Goal: Task Accomplishment & Management: Manage account settings

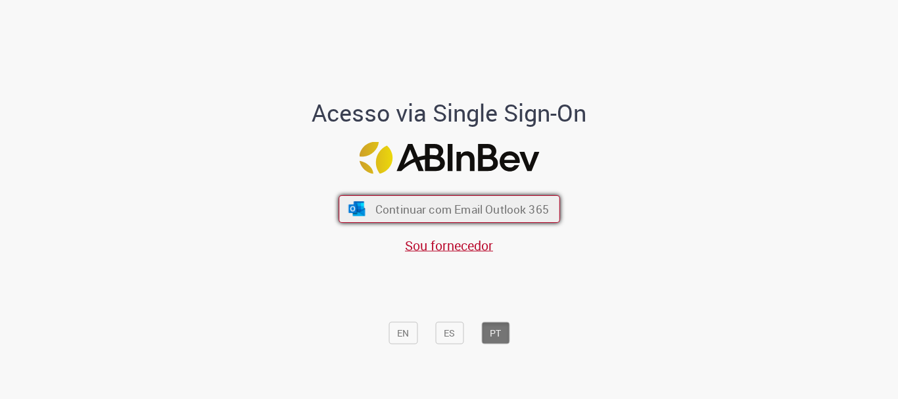
click at [526, 206] on span "Continuar com Email Outlook 365" at bounding box center [461, 209] width 173 height 15
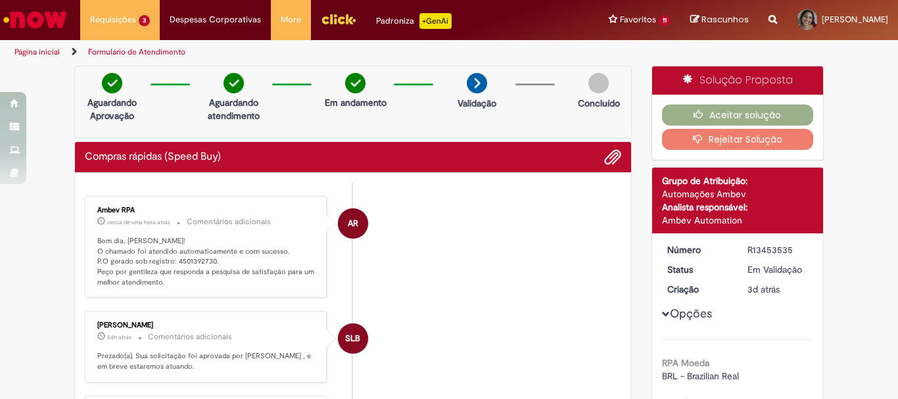
click at [196, 262] on p "Bom dia, [PERSON_NAME]! O chamado foi atendido automaticamente e com sucesso. P…" at bounding box center [206, 262] width 219 height 52
copy p "4501392730"
click at [731, 114] on button "Aceitar solução" at bounding box center [738, 114] width 152 height 21
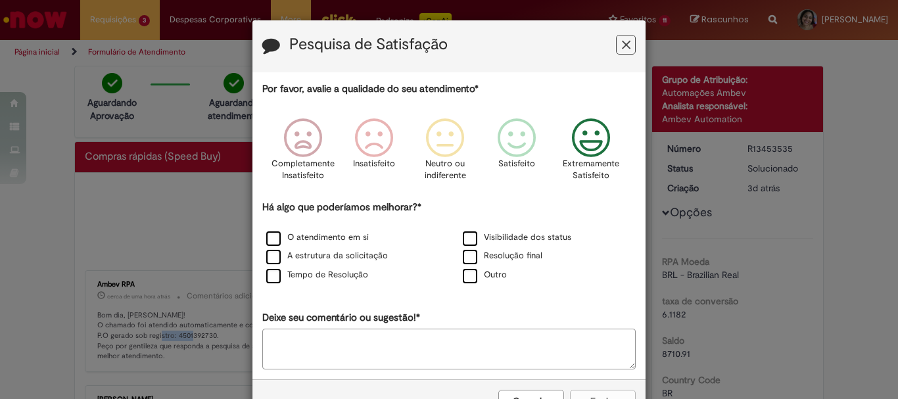
click at [581, 145] on icon "Feedback" at bounding box center [590, 137] width 49 height 39
click at [346, 261] on label "A estrutura da solicitação" at bounding box center [327, 256] width 122 height 12
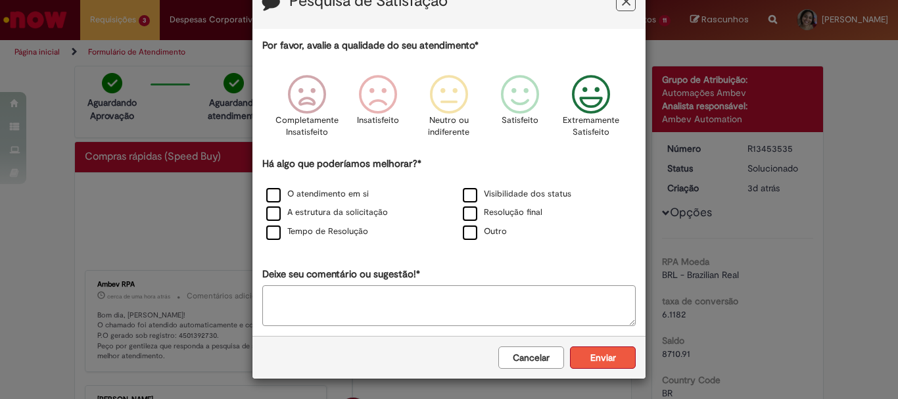
click at [587, 347] on button "Enviar" at bounding box center [603, 357] width 66 height 22
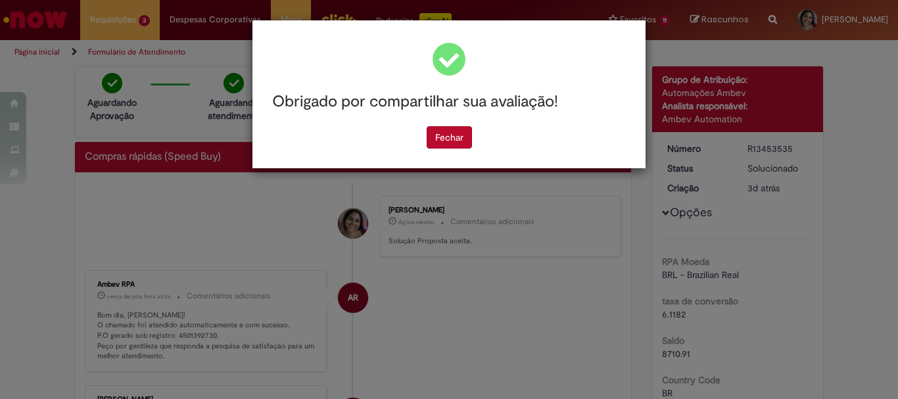
scroll to position [0, 0]
click at [450, 141] on button "Fechar" at bounding box center [448, 137] width 45 height 22
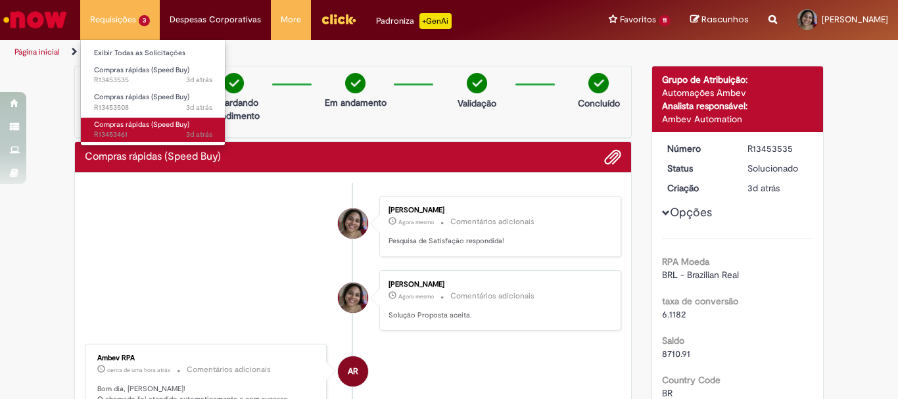
click at [133, 120] on span "Compras rápidas (Speed Buy)" at bounding box center [141, 125] width 95 height 10
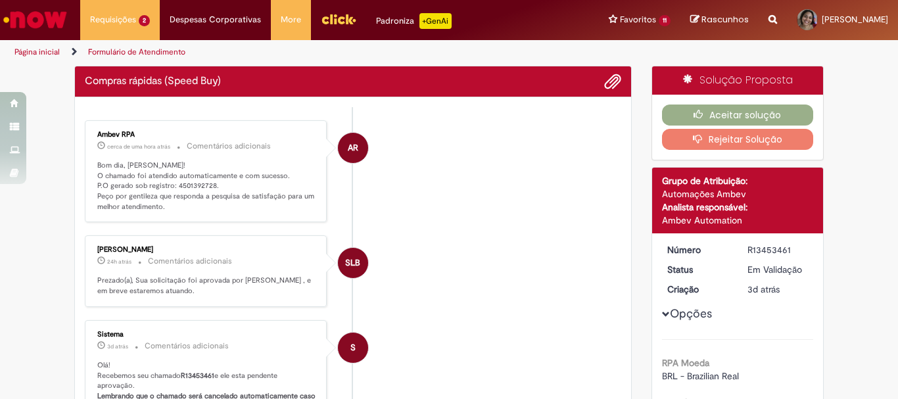
click at [195, 184] on p "Bom dia, [PERSON_NAME]! O chamado foi atendido automaticamente e com sucesso. P…" at bounding box center [206, 186] width 219 height 52
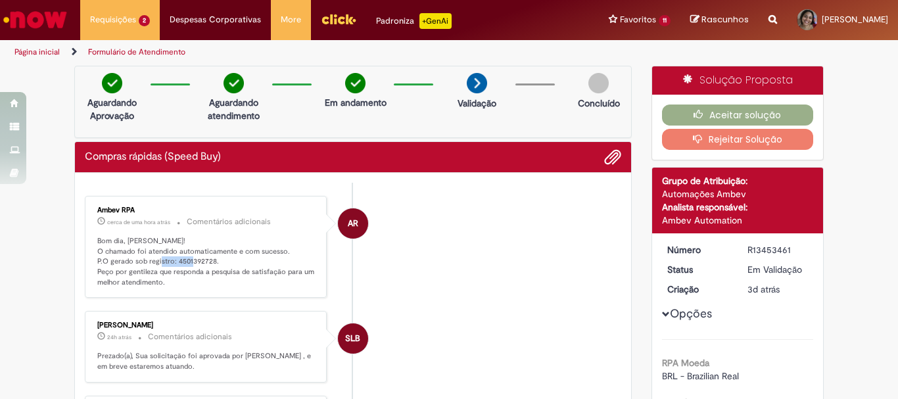
copy p "4501392728"
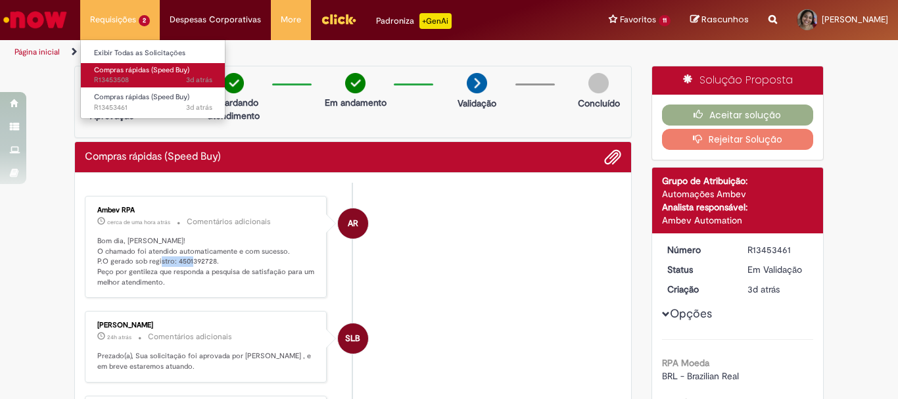
click at [130, 78] on span "3d atrás 3 dias atrás R13453508" at bounding box center [153, 80] width 118 height 11
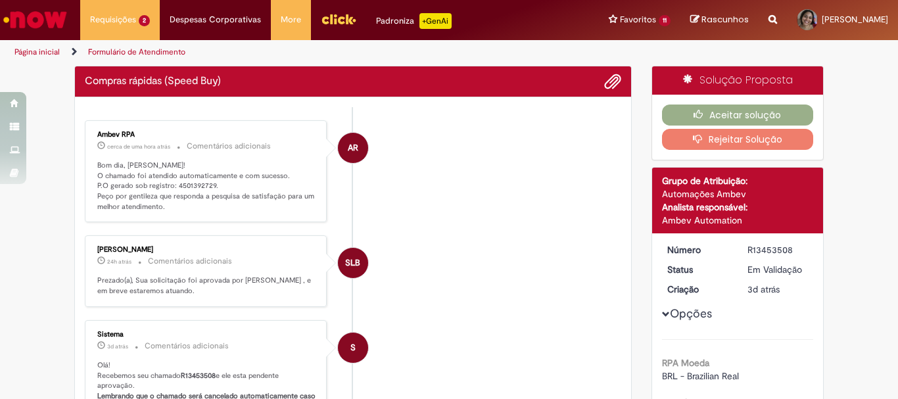
click at [194, 183] on p "Bom dia, [PERSON_NAME]! O chamado foi atendido automaticamente e com sucesso. P…" at bounding box center [206, 186] width 219 height 52
copy p "4501392729"
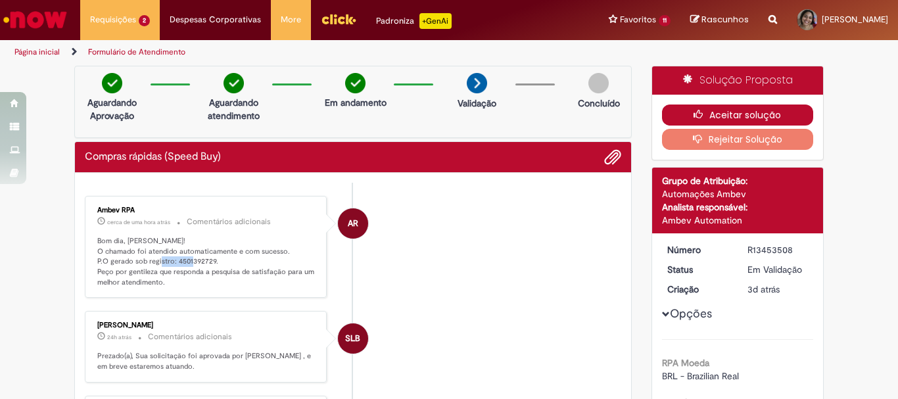
click at [748, 113] on button "Aceitar solução" at bounding box center [738, 114] width 152 height 21
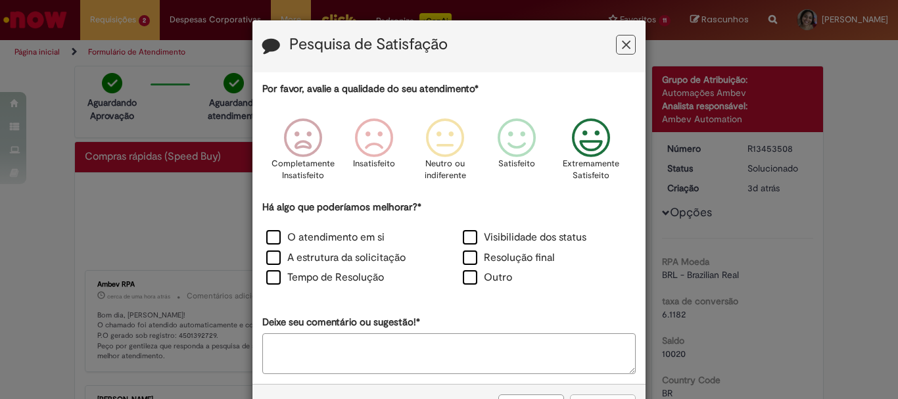
click at [580, 147] on icon "Feedback" at bounding box center [590, 137] width 49 height 39
click at [344, 257] on label "A estrutura da solicitação" at bounding box center [335, 257] width 139 height 15
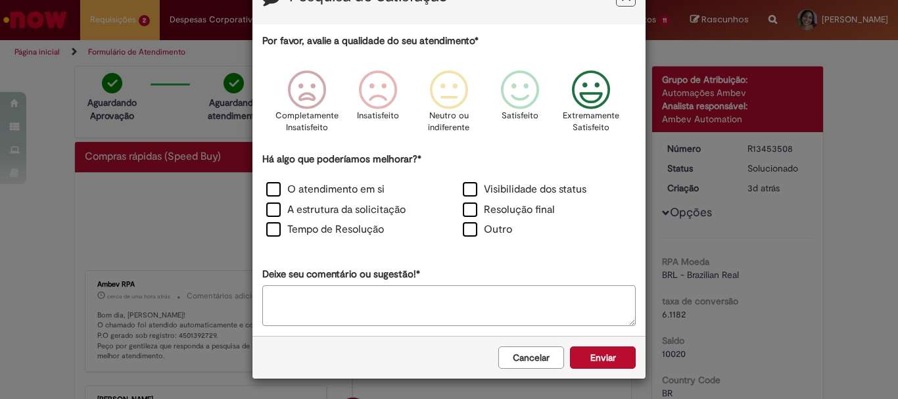
click at [612, 344] on div "Cancelar Enviar" at bounding box center [448, 357] width 393 height 43
click at [610, 357] on button "Enviar" at bounding box center [603, 357] width 66 height 22
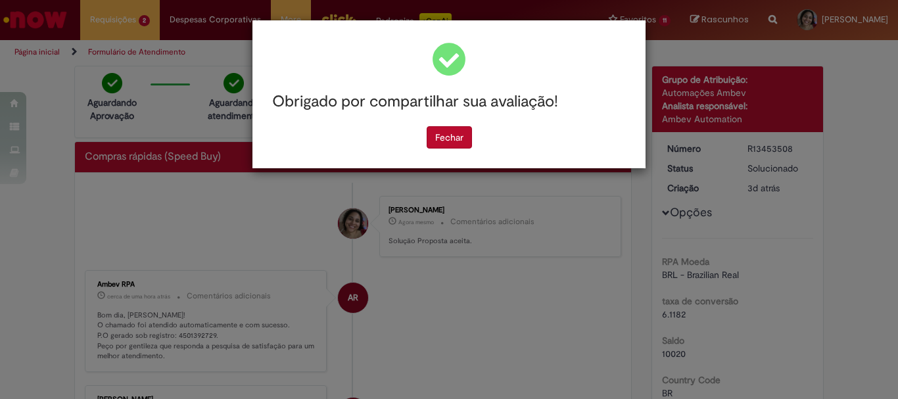
click at [479, 142] on div "Fechar" at bounding box center [448, 137] width 373 height 22
click at [457, 138] on button "Fechar" at bounding box center [448, 137] width 45 height 22
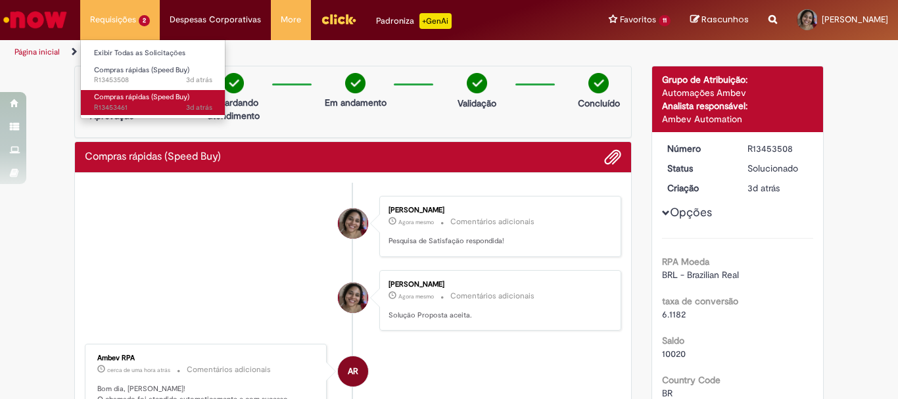
click at [145, 97] on span "Compras rápidas (Speed Buy)" at bounding box center [141, 97] width 95 height 10
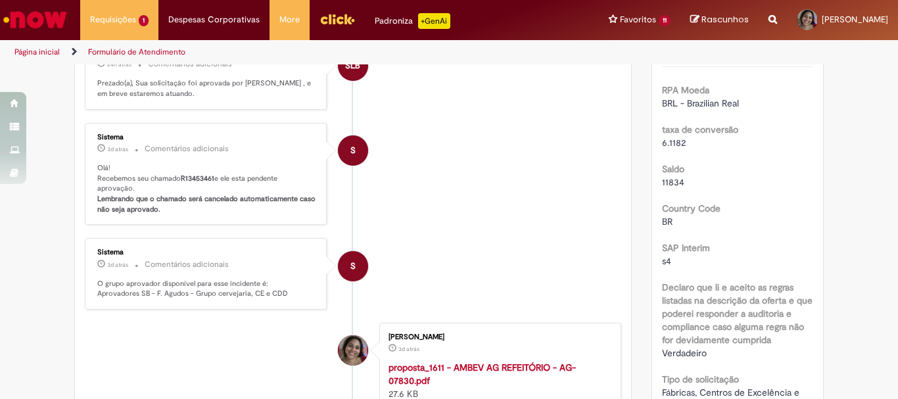
scroll to position [10, 0]
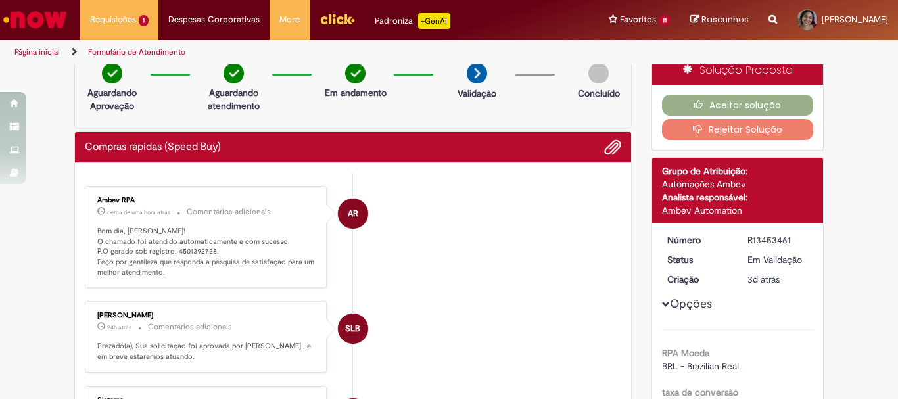
click at [769, 242] on div "R13453461" at bounding box center [777, 239] width 61 height 13
copy div "R13453461"
click at [185, 248] on p "Bom dia, [PERSON_NAME]! O chamado foi atendido automaticamente e com sucesso. P…" at bounding box center [206, 252] width 219 height 52
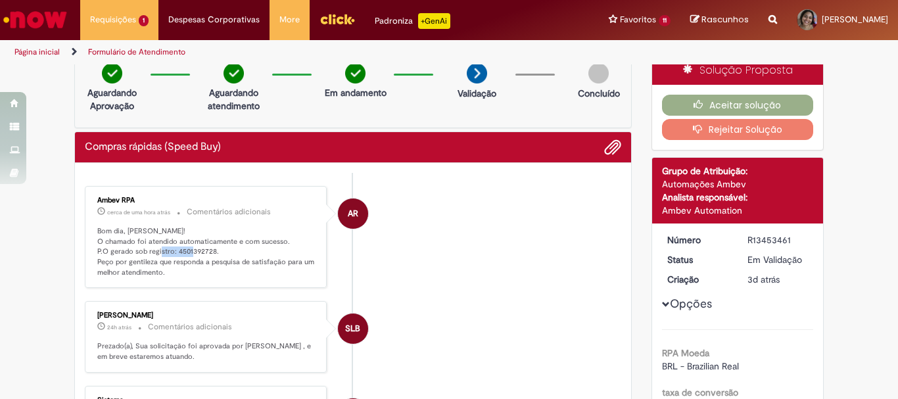
copy p "4501392728"
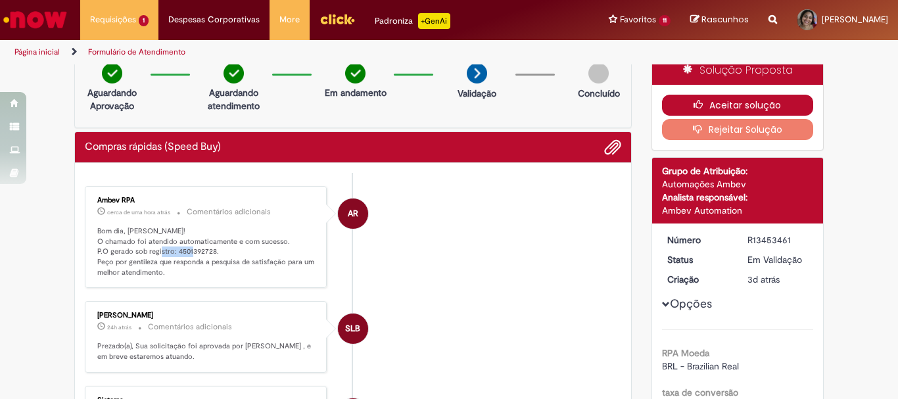
click at [714, 102] on button "Aceitar solução" at bounding box center [738, 105] width 152 height 21
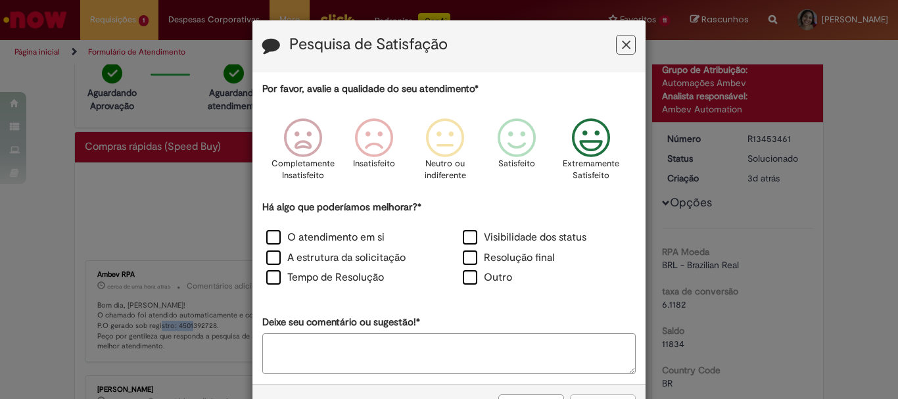
click at [583, 151] on icon "Feedback" at bounding box center [590, 137] width 49 height 39
click at [376, 249] on div "O atendimento em si Visibilidade dos status A estrutura da solicitação Resoluçã…" at bounding box center [448, 259] width 393 height 61
click at [366, 265] on label "A estrutura da solicitação" at bounding box center [335, 257] width 139 height 15
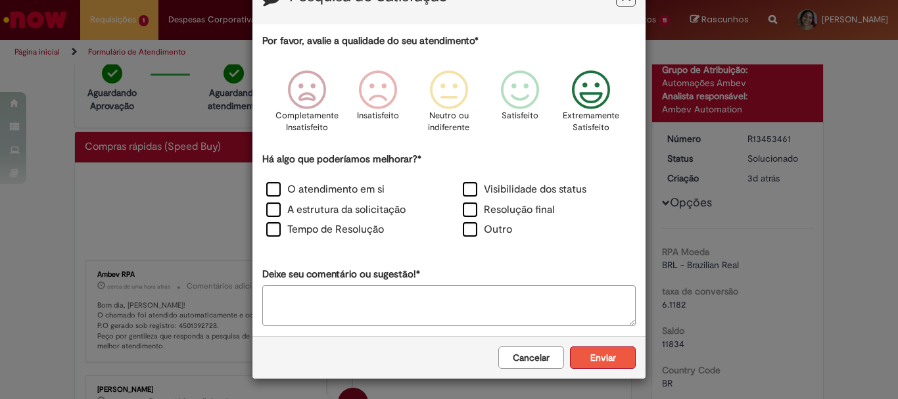
click at [604, 362] on button "Enviar" at bounding box center [603, 357] width 66 height 22
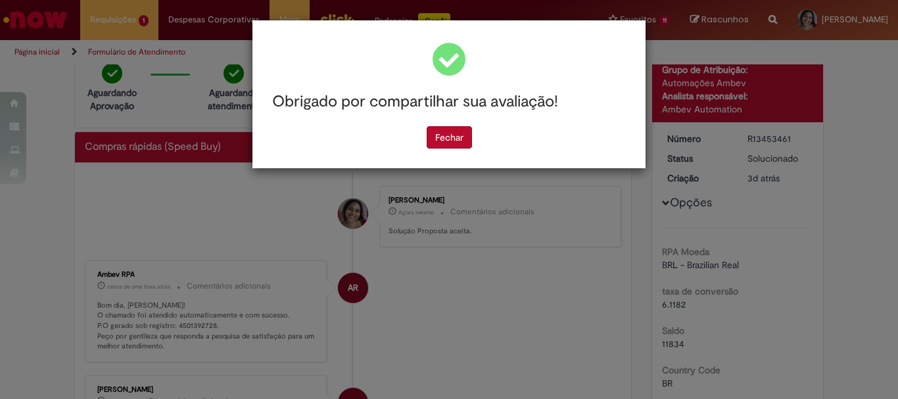
scroll to position [0, 0]
click at [445, 137] on button "Fechar" at bounding box center [448, 137] width 45 height 22
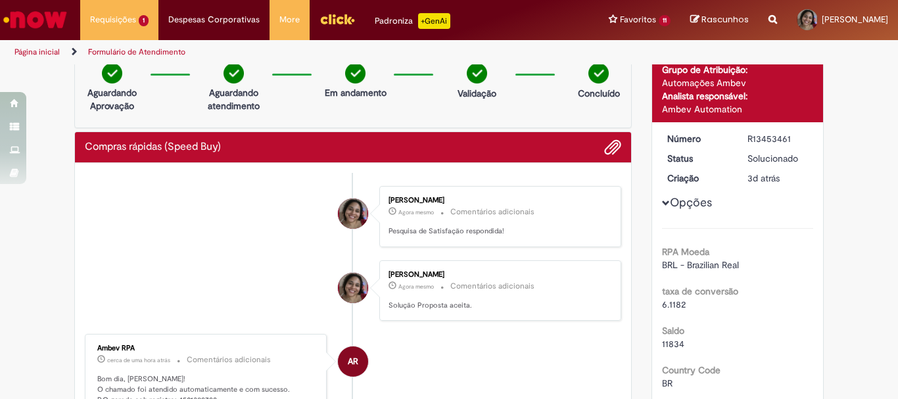
click at [55, 21] on img "Ir para a Homepage" at bounding box center [35, 20] width 68 height 26
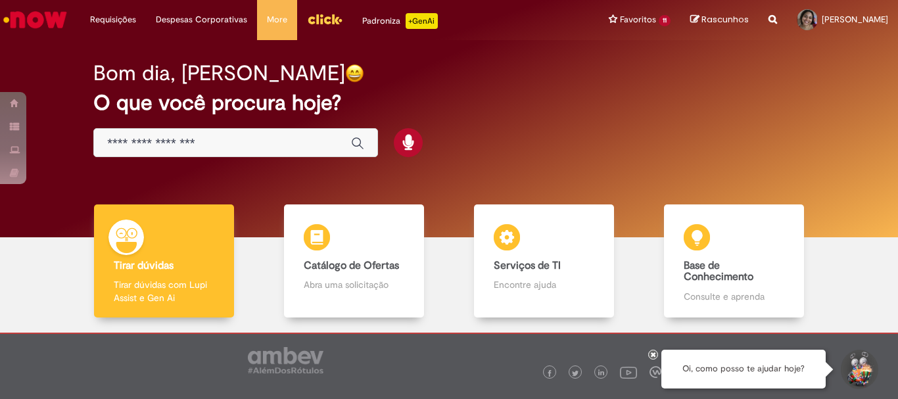
click at [322, 18] on img "Menu Cabeçalho" at bounding box center [324, 19] width 35 height 20
